Goal: Task Accomplishment & Management: Use online tool/utility

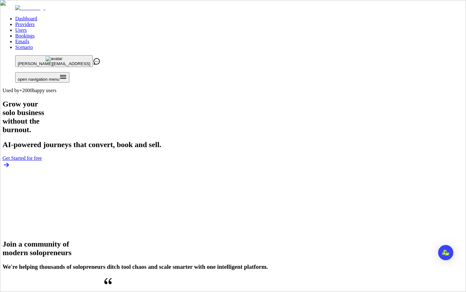
click at [27, 27] on link "Users" at bounding box center [20, 29] width 11 height 5
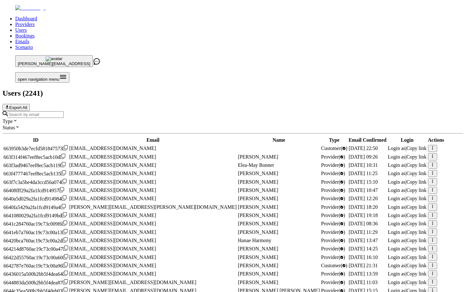
click at [64, 111] on input "Search by email" at bounding box center [36, 114] width 56 height 7
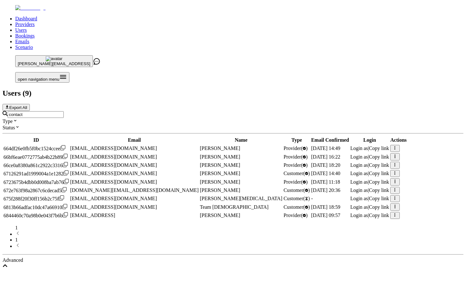
type input "[EMAIL_ADDRESS]"
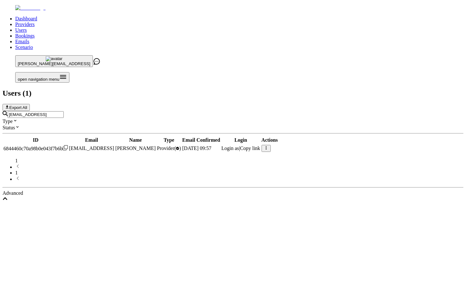
click at [239, 145] on span "Login as" at bounding box center [230, 147] width 18 height 5
click at [64, 111] on input "[EMAIL_ADDRESS]" at bounding box center [36, 114] width 56 height 7
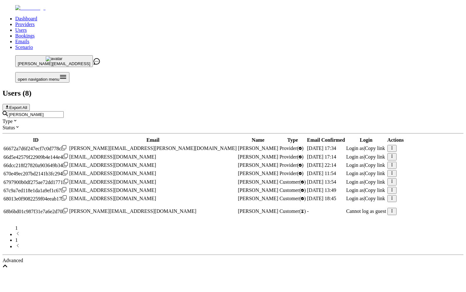
type input "[PERSON_NAME]"
click at [349, 170] on span "Login as" at bounding box center [355, 172] width 18 height 5
click at [64, 111] on input "[PERSON_NAME]" at bounding box center [36, 114] width 56 height 7
